Goal: Find specific page/section: Find specific page/section

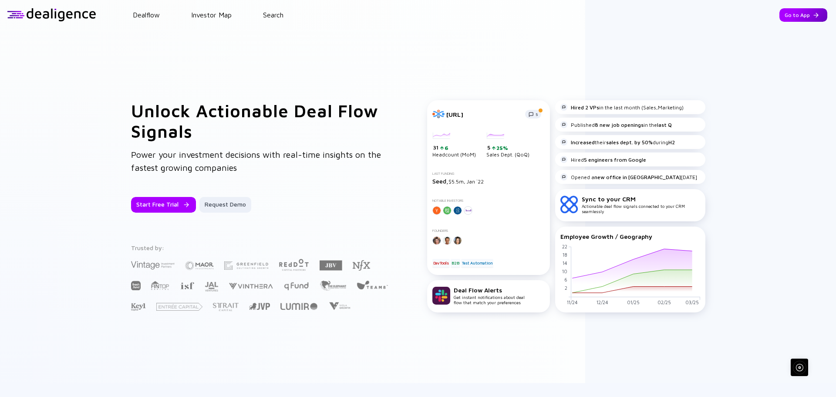
click at [791, 16] on div "Go to App" at bounding box center [803, 14] width 48 height 13
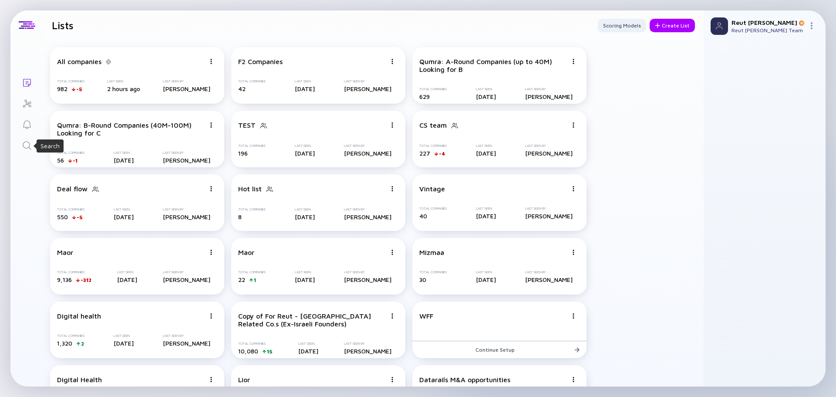
click at [29, 144] on icon "Search" at bounding box center [27, 145] width 8 height 8
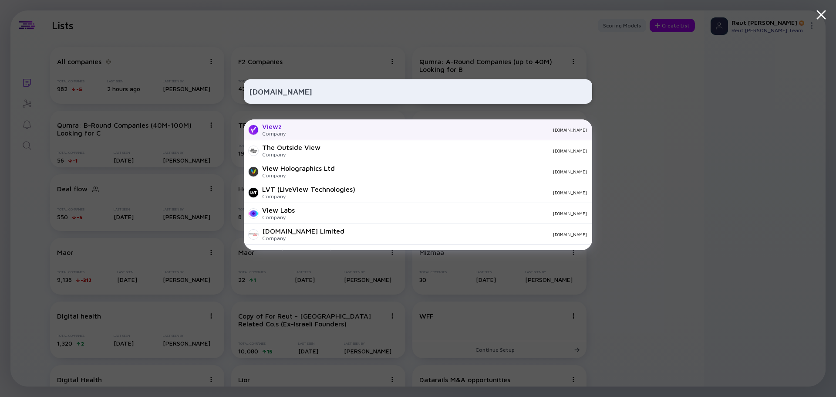
type input "[DOMAIN_NAME]"
click at [360, 131] on div "[DOMAIN_NAME]" at bounding box center [440, 129] width 294 height 5
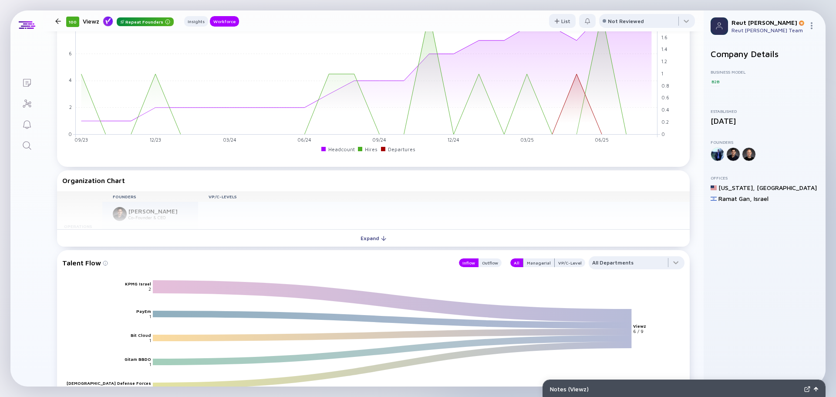
scroll to position [610, 0]
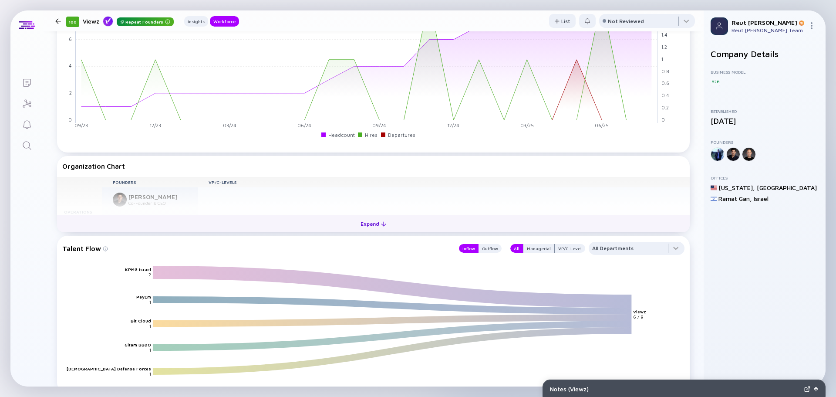
click at [266, 223] on button "Expand" at bounding box center [373, 223] width 633 height 17
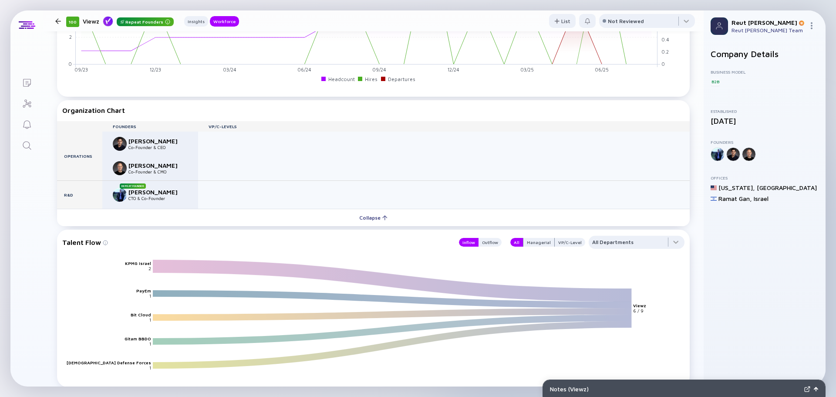
scroll to position [740, 0]
